Goal: Information Seeking & Learning: Learn about a topic

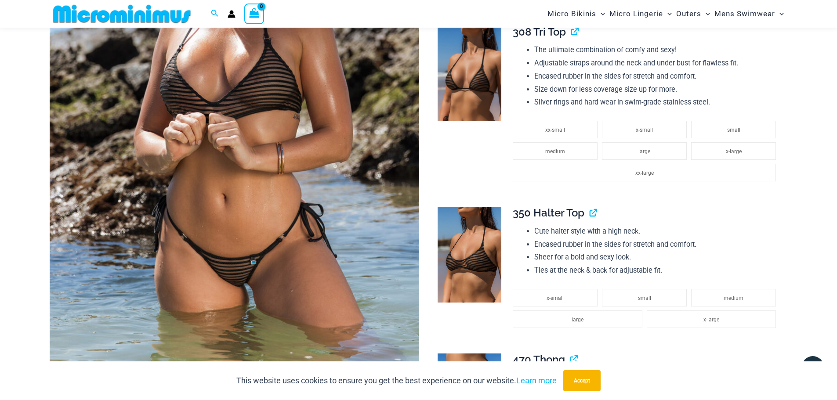
scroll to position [256, 0]
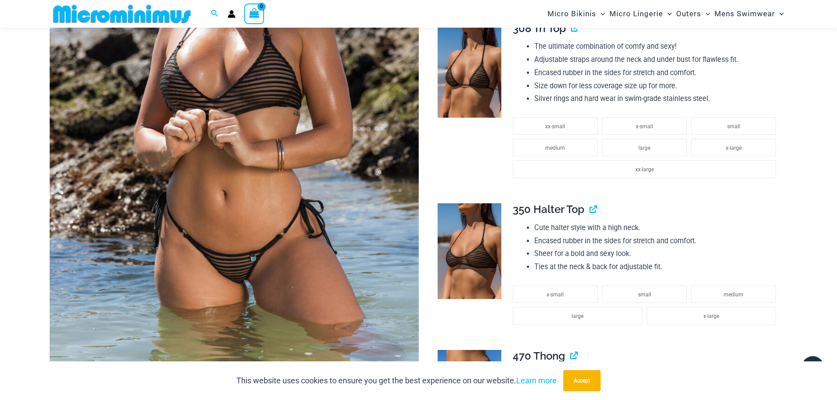
click at [303, 224] on img at bounding box center [234, 100] width 369 height 553
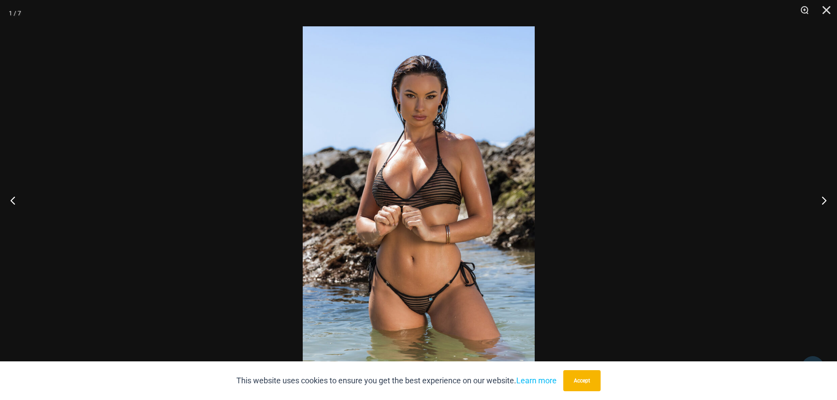
click at [413, 209] on img at bounding box center [419, 199] width 232 height 347
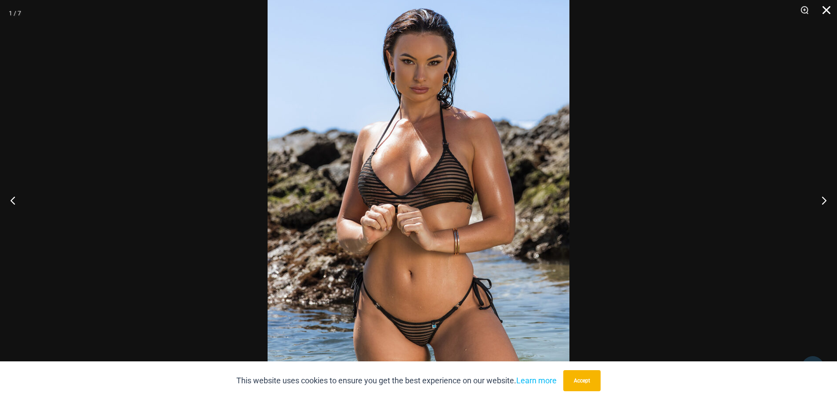
click at [820, 11] on button "Close" at bounding box center [823, 13] width 22 height 26
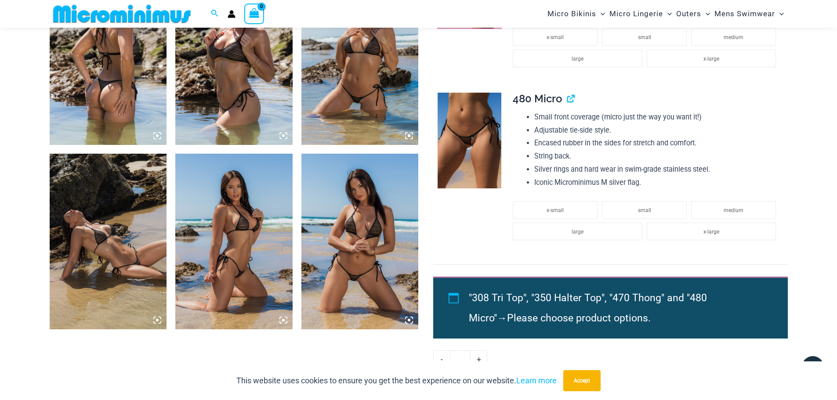
scroll to position [739, 0]
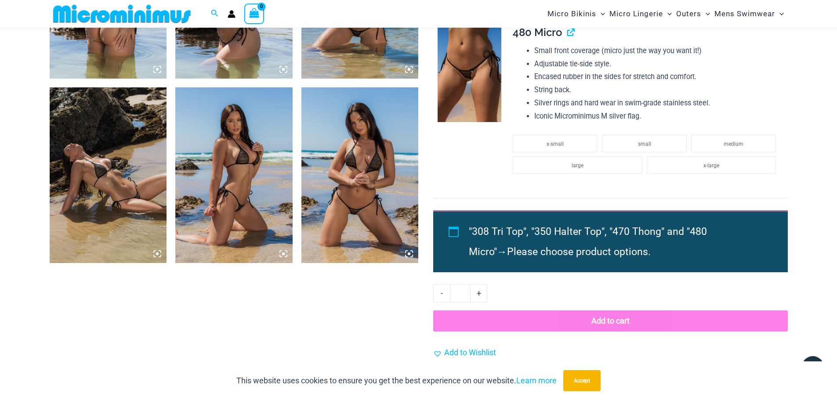
click at [365, 215] on img at bounding box center [359, 175] width 117 height 176
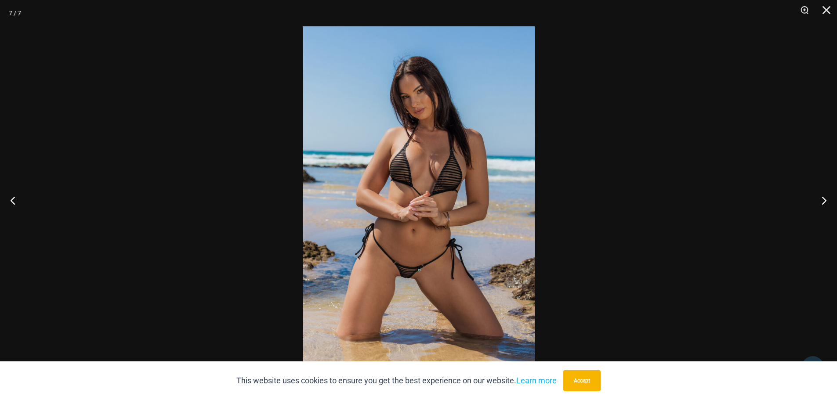
click at [400, 205] on img at bounding box center [419, 199] width 232 height 347
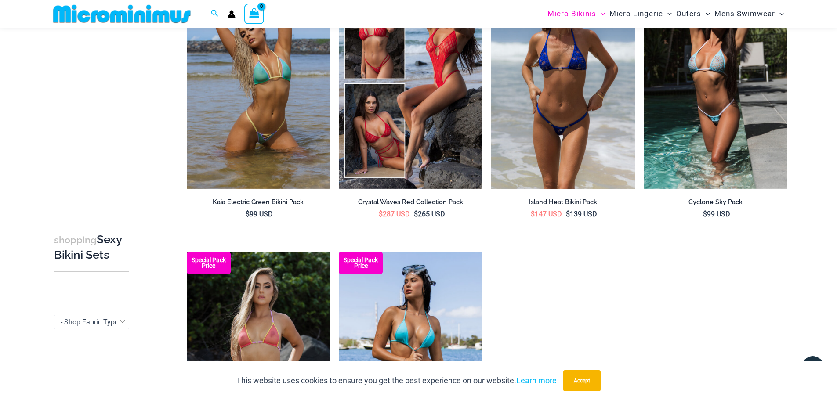
scroll to position [1618, 0]
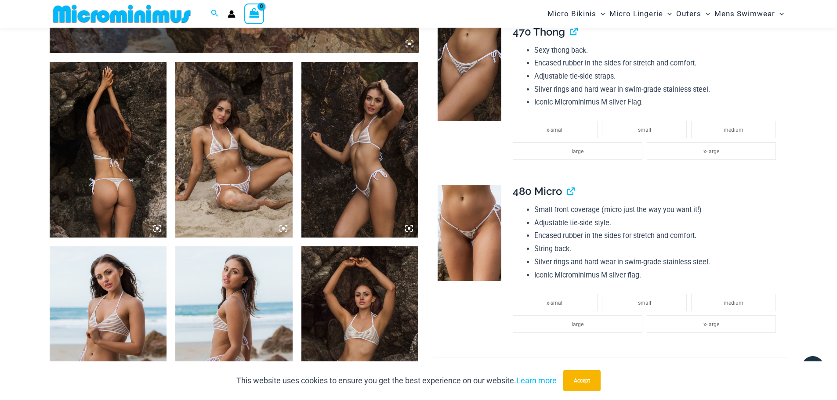
scroll to position [650, 0]
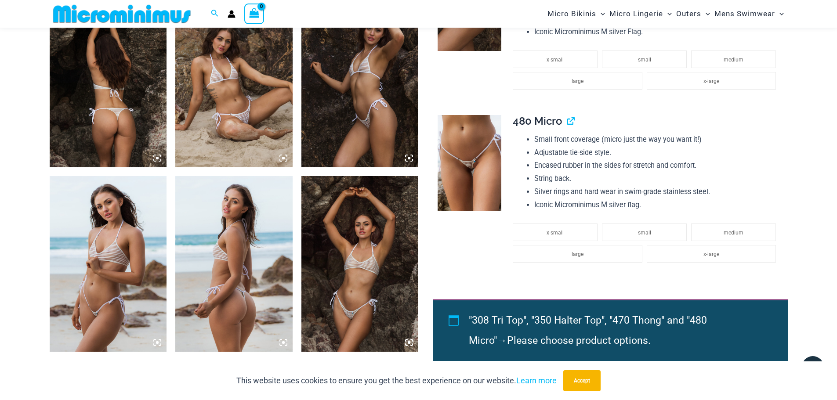
click at [358, 232] on img at bounding box center [359, 264] width 117 height 176
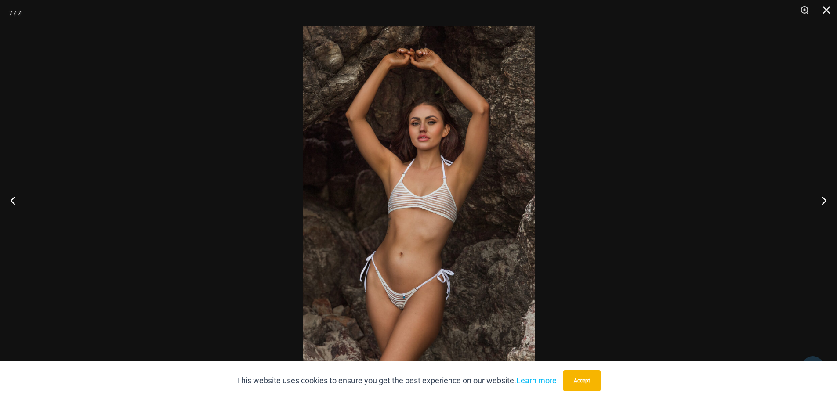
click at [364, 220] on img at bounding box center [419, 199] width 232 height 347
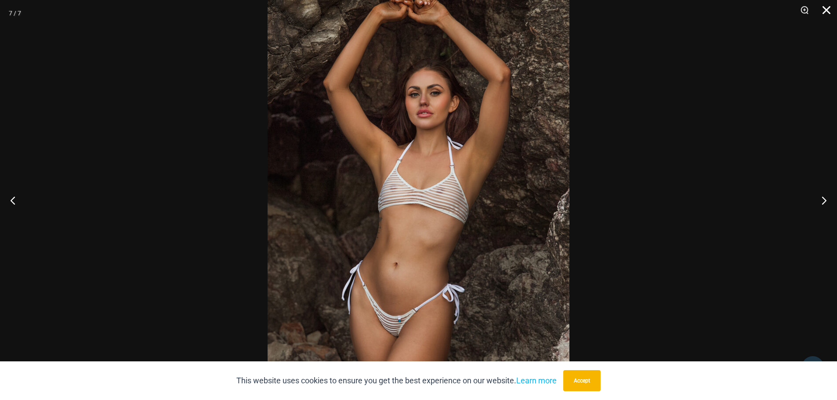
click at [824, 11] on button "Close" at bounding box center [823, 13] width 22 height 26
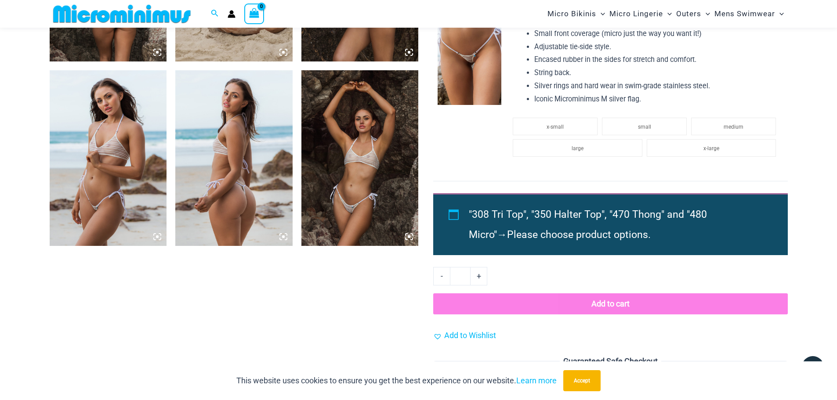
scroll to position [738, 0]
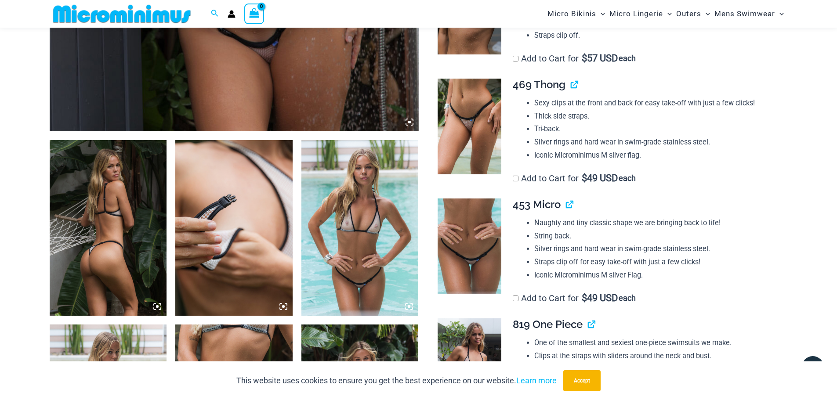
scroll to position [607, 0]
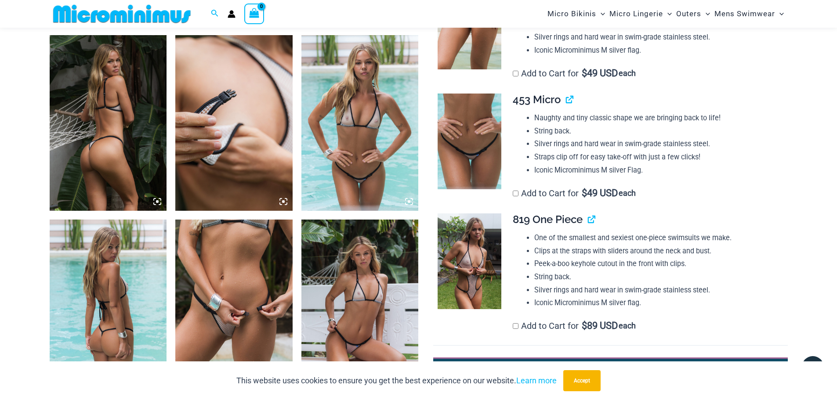
click at [260, 284] on img at bounding box center [233, 308] width 117 height 176
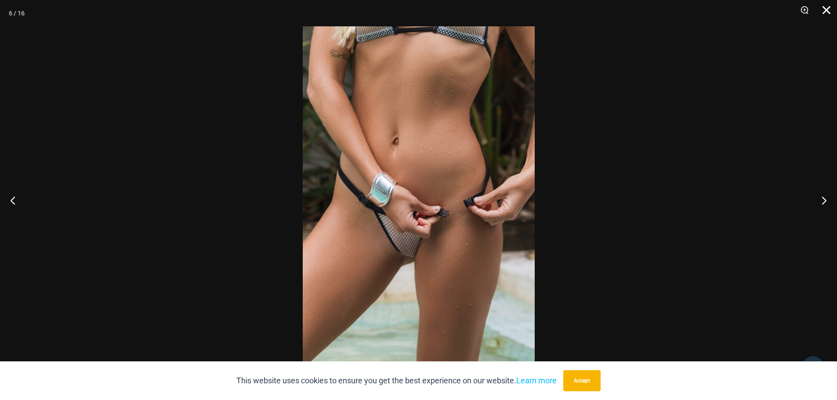
click at [825, 15] on button "Close" at bounding box center [823, 13] width 22 height 26
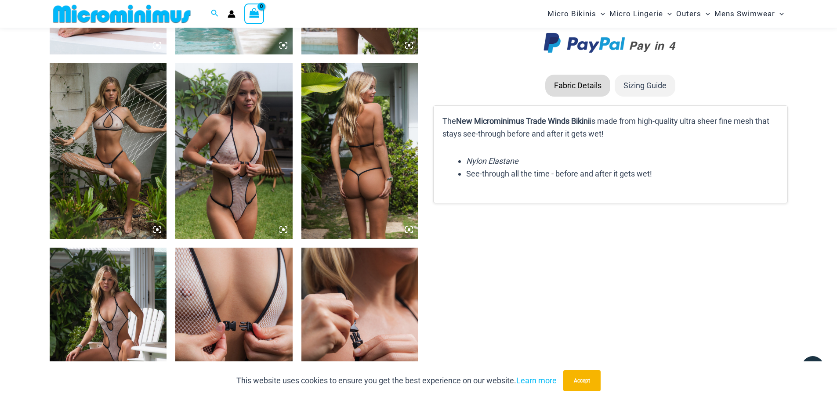
scroll to position [1266, 0]
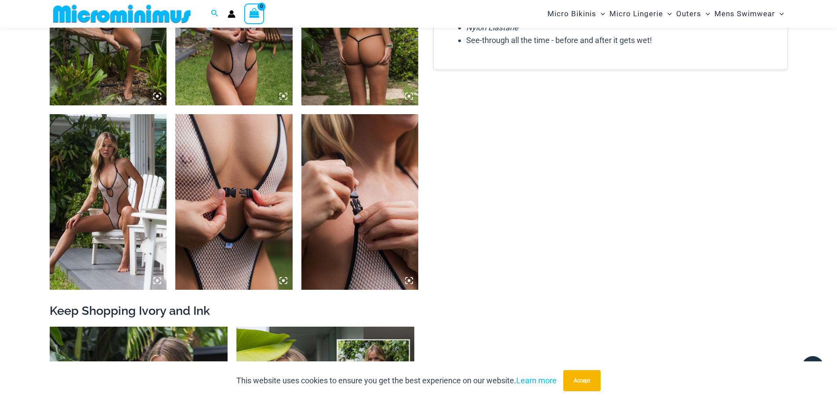
click at [119, 209] on img at bounding box center [108, 202] width 117 height 176
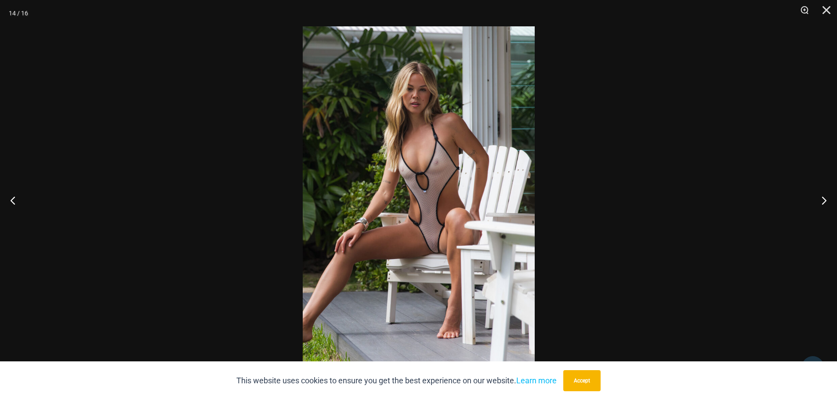
click at [432, 216] on img at bounding box center [419, 199] width 232 height 347
